Goal: Task Accomplishment & Management: Manage account settings

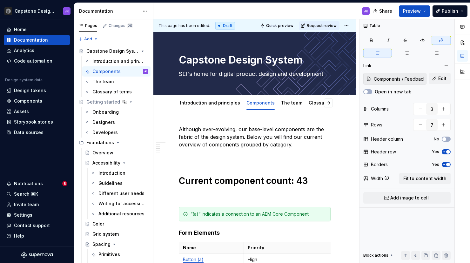
scroll to position [398, 0]
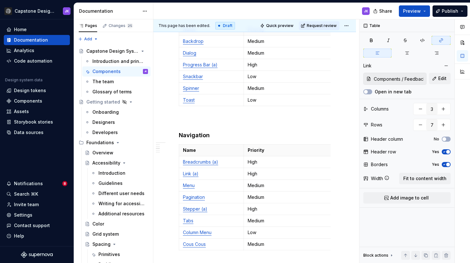
type textarea "*"
click at [21, 213] on div "Settings" at bounding box center [23, 215] width 18 height 6
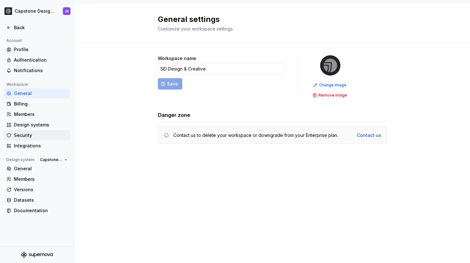
click at [23, 136] on div "Security" at bounding box center [40, 135] width 53 height 6
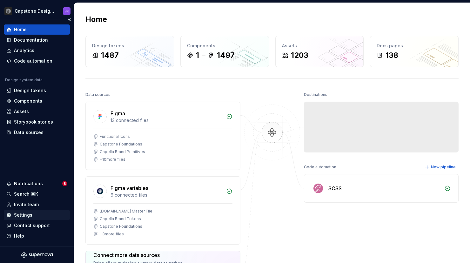
click at [28, 215] on div "Settings" at bounding box center [23, 215] width 18 height 6
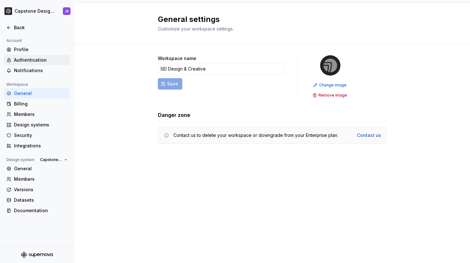
click at [33, 59] on div "Authentication" at bounding box center [40, 60] width 53 height 6
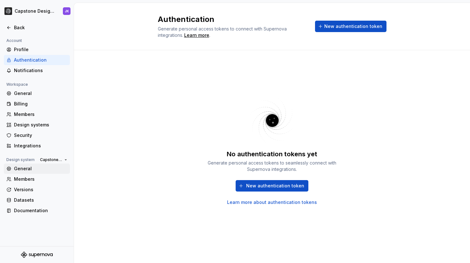
click at [18, 168] on div "General" at bounding box center [40, 168] width 53 height 6
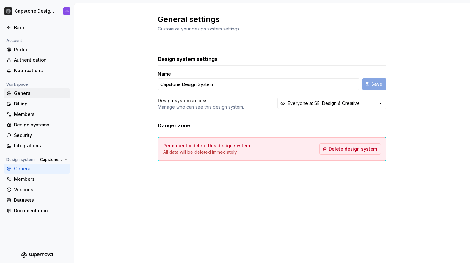
click at [24, 94] on div "General" at bounding box center [40, 93] width 53 height 6
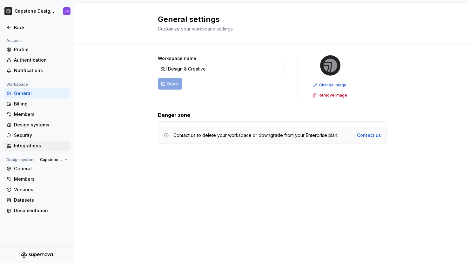
click at [32, 143] on div "Integrations" at bounding box center [40, 146] width 53 height 6
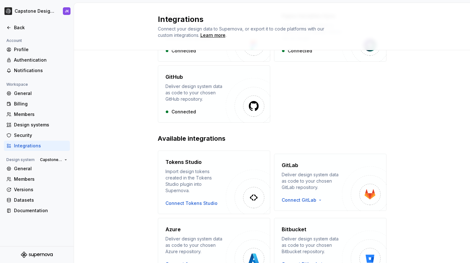
scroll to position [104, 0]
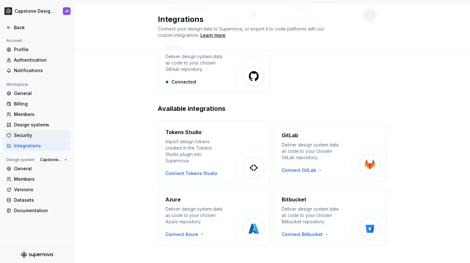
click at [37, 132] on div "Security" at bounding box center [40, 135] width 53 height 6
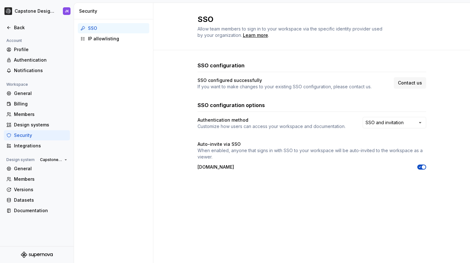
click at [302, 152] on p "When enabled, anyone that signs in with SSO to your workspace will be auto-invi…" at bounding box center [312, 153] width 229 height 13
click at [91, 39] on div "IP allowlisting" at bounding box center [117, 39] width 59 height 6
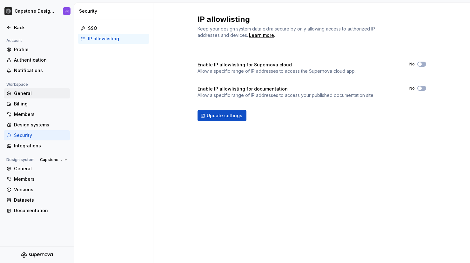
click at [24, 94] on div "General" at bounding box center [40, 93] width 53 height 6
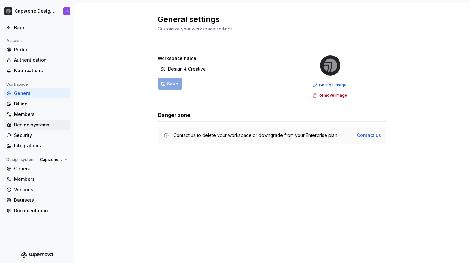
click at [32, 126] on div "Design systems" at bounding box center [40, 125] width 53 height 6
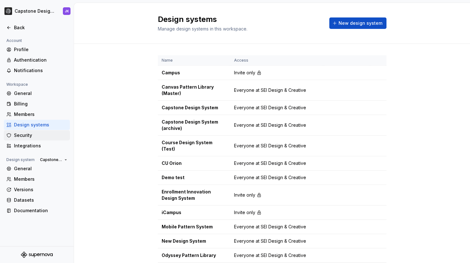
click at [27, 134] on div "Security" at bounding box center [40, 135] width 53 height 6
